Goal: Information Seeking & Learning: Find specific fact

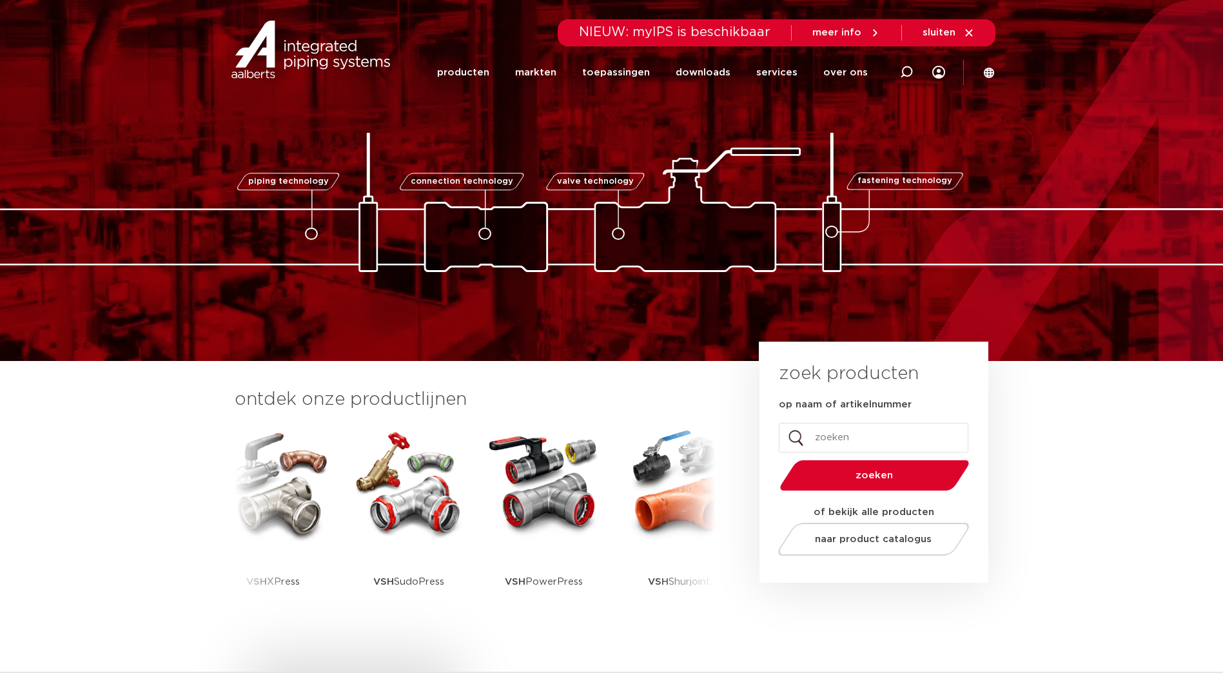
click at [911, 71] on icon at bounding box center [906, 72] width 13 height 13
click at [629, 78] on input "Zoeken" at bounding box center [711, 70] width 405 height 26
click at [534, 73] on input "Zoeken" at bounding box center [711, 70] width 405 height 26
type input "SEPP-Eis"
click button "Zoeken" at bounding box center [0, 0] width 0 height 0
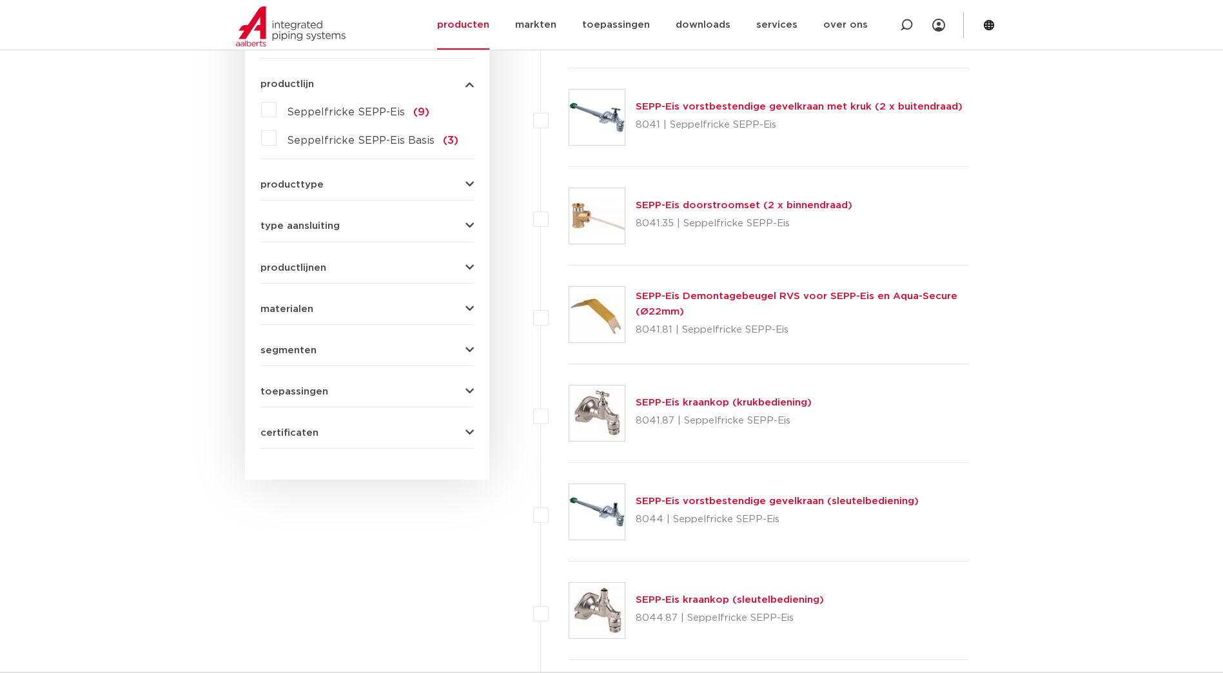
scroll to position [645, 0]
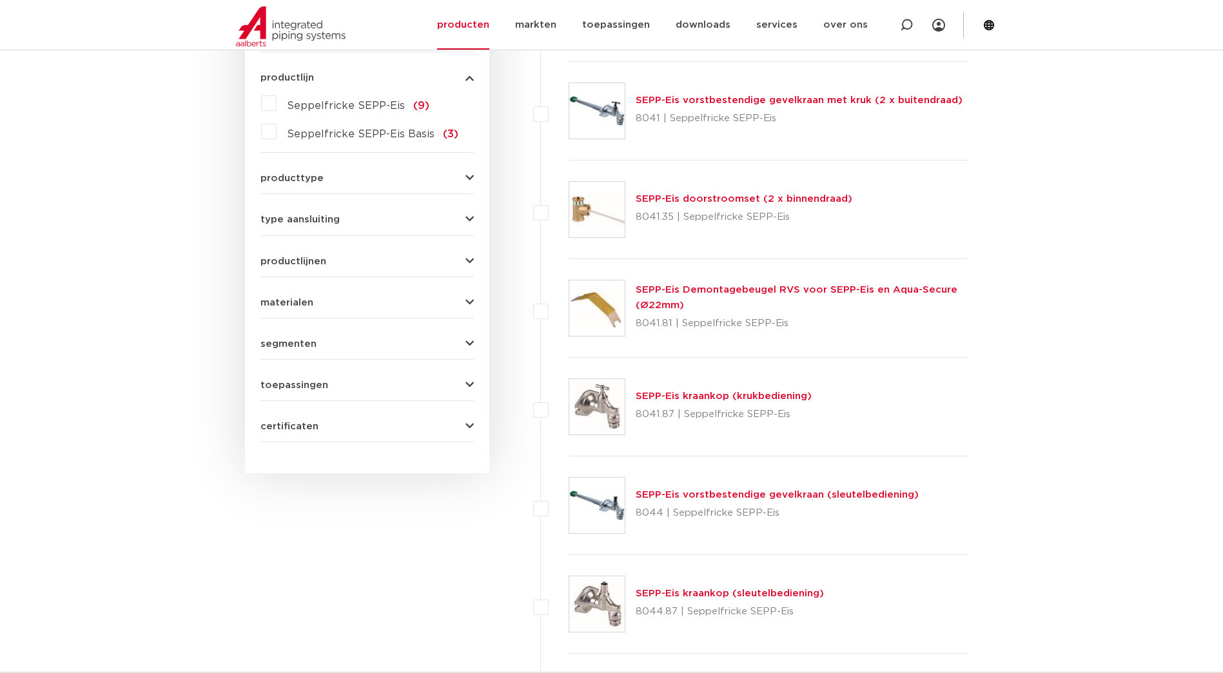
click at [696, 397] on link "SEPP-Eis kraankop (krukbediening)" at bounding box center [724, 396] width 176 height 10
